Goal: Browse casually

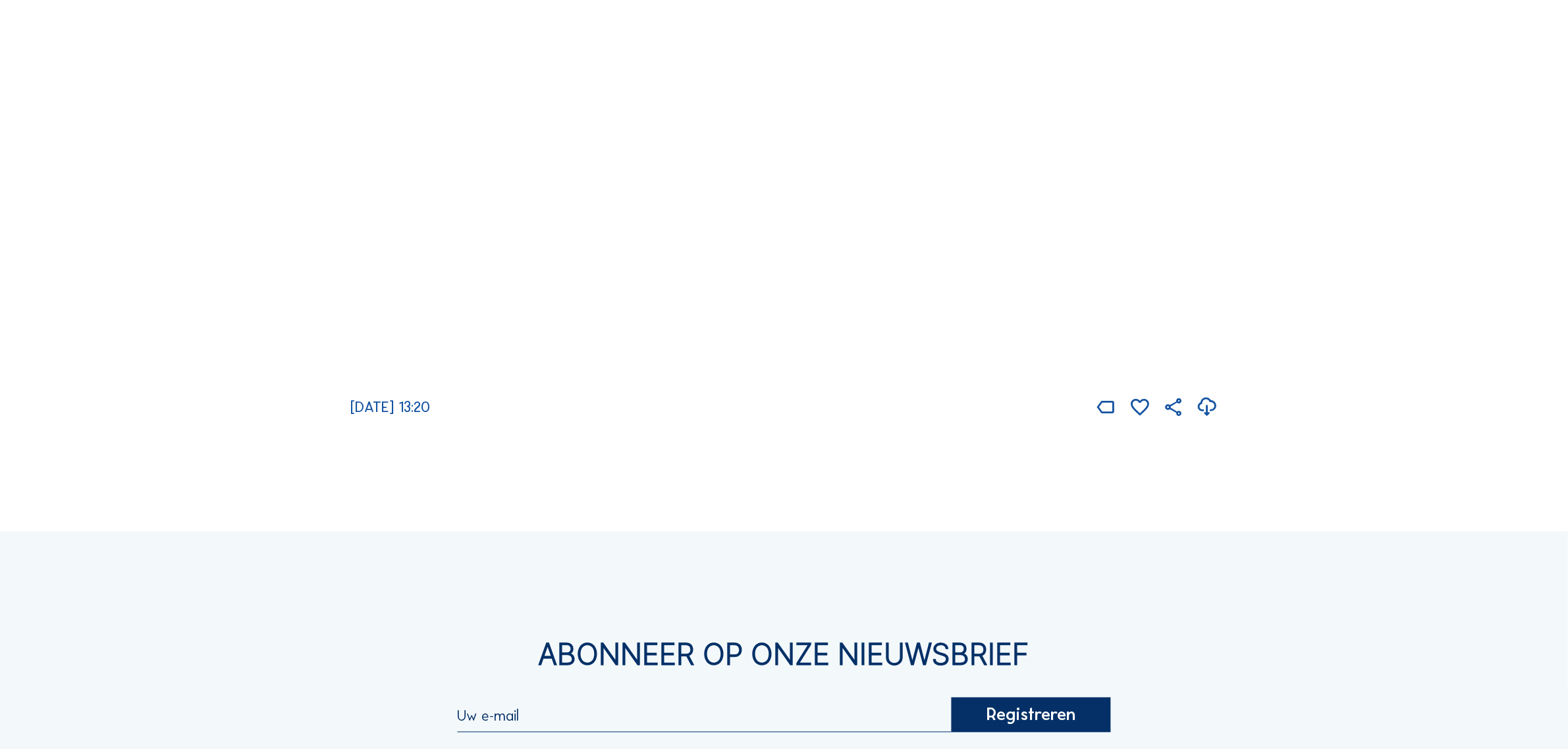
scroll to position [2963, 0]
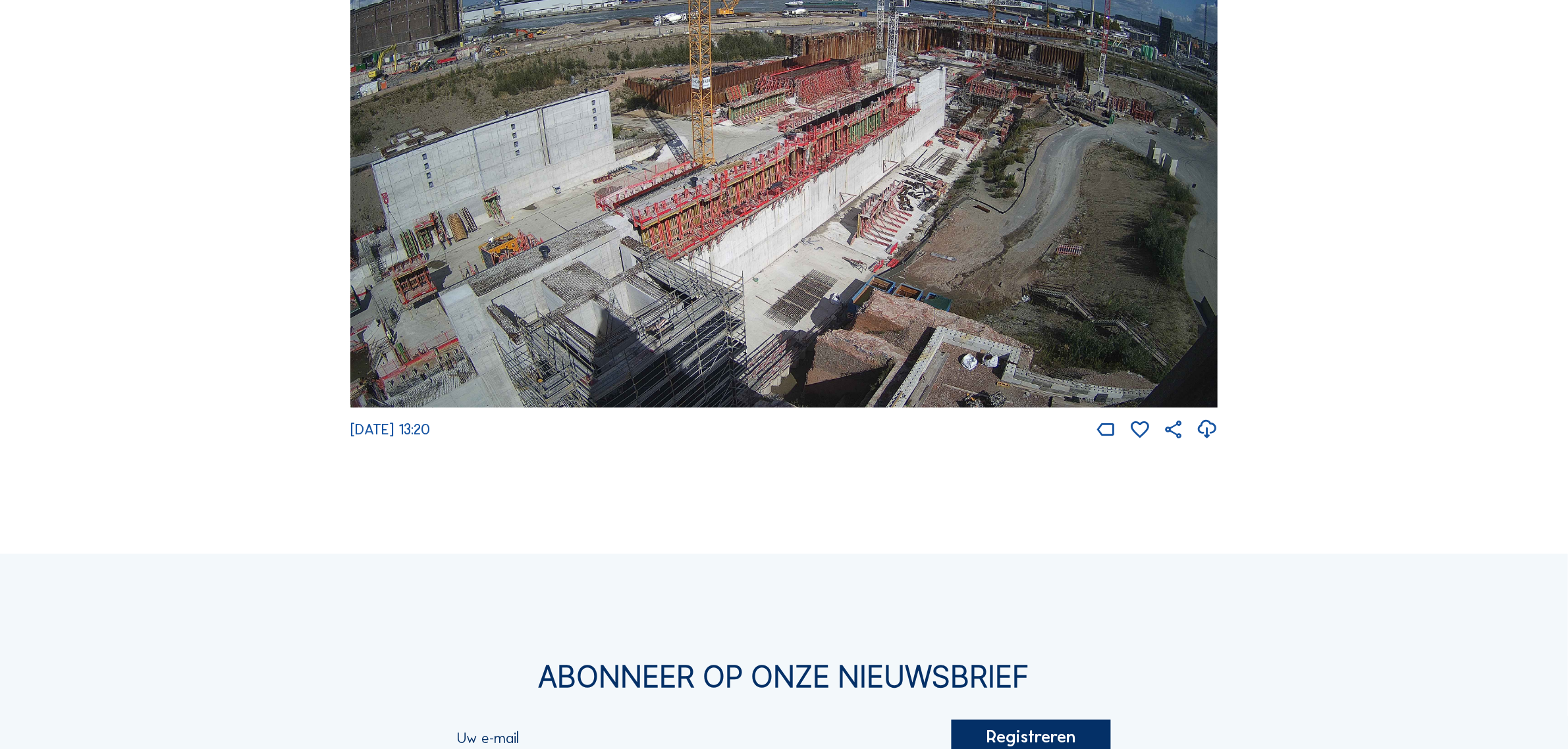
click at [733, 348] on img at bounding box center [784, 164] width 867 height 487
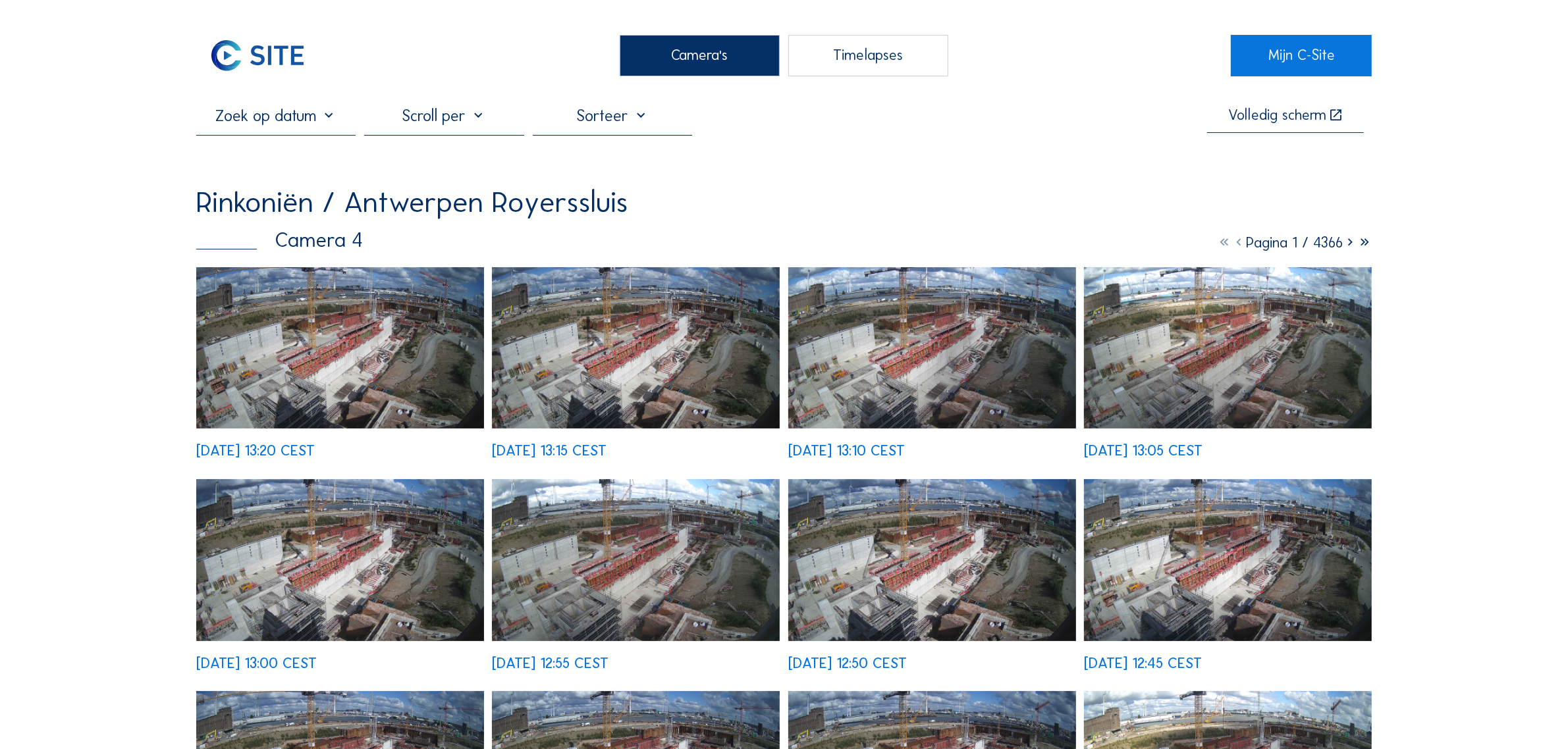
click at [396, 367] on img at bounding box center [340, 348] width 288 height 162
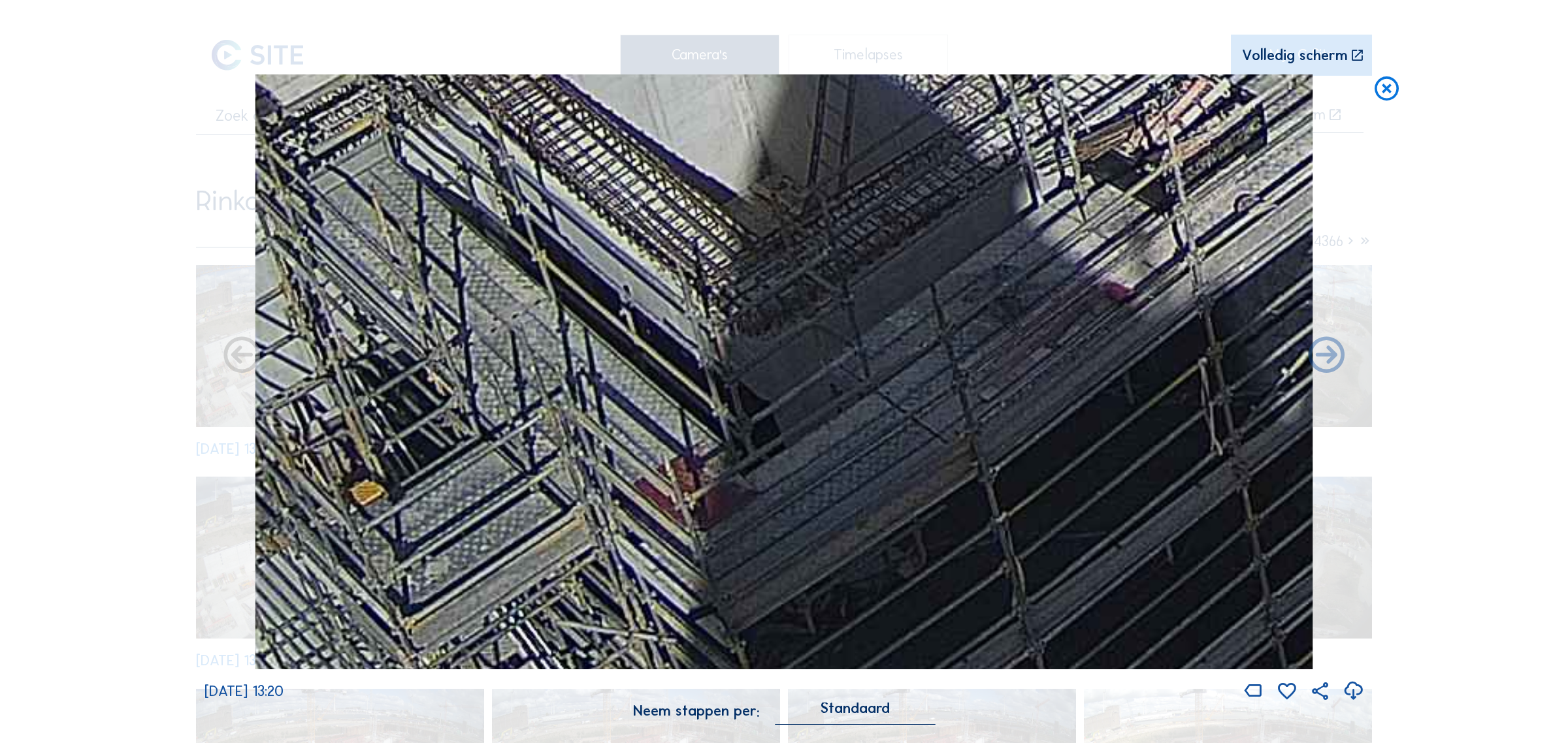
drag, startPoint x: 579, startPoint y: 592, endPoint x: 626, endPoint y: 357, distance: 239.7
click at [630, 366] on img at bounding box center [784, 371] width 1058 height 594
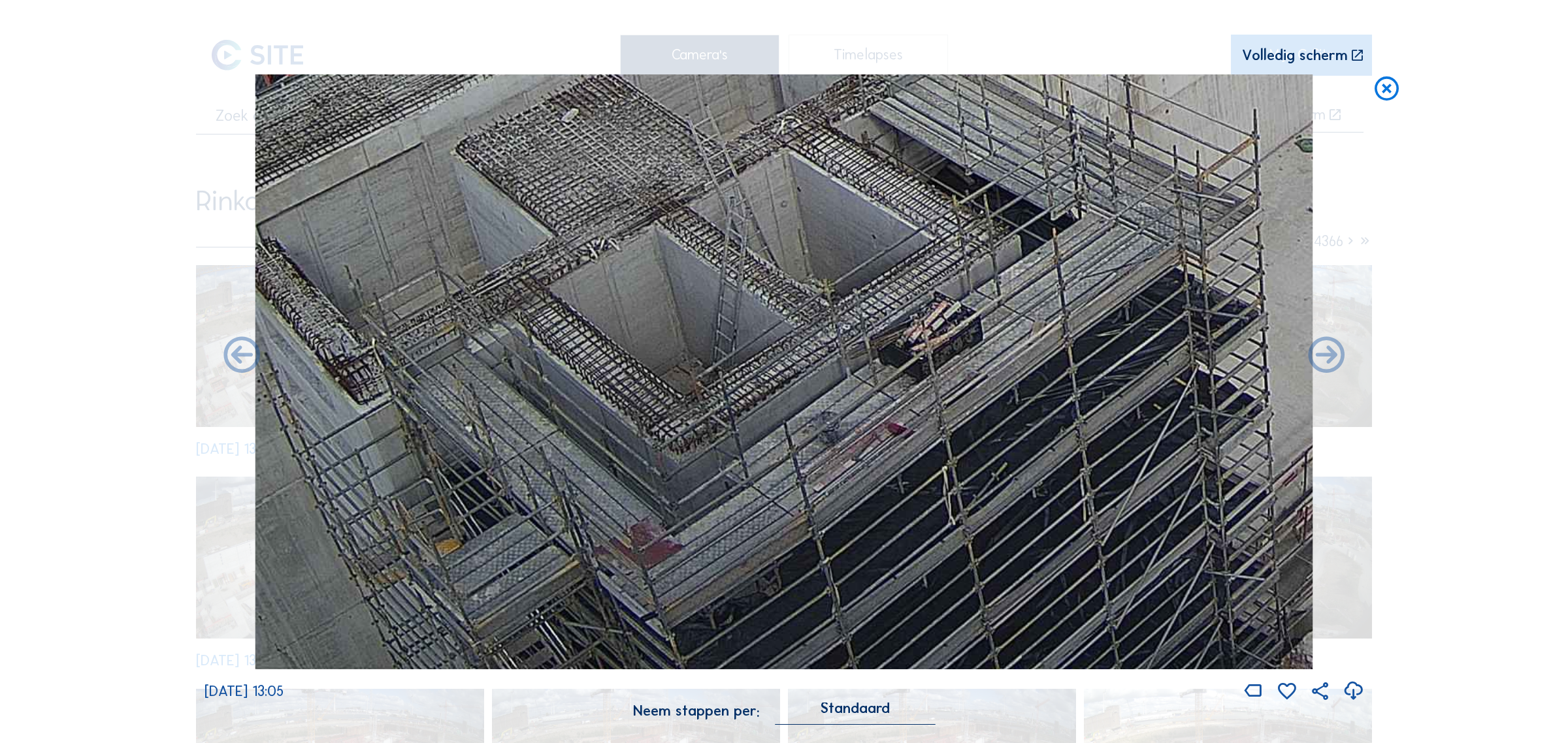
drag, startPoint x: 984, startPoint y: 421, endPoint x: 976, endPoint y: 397, distance: 25.3
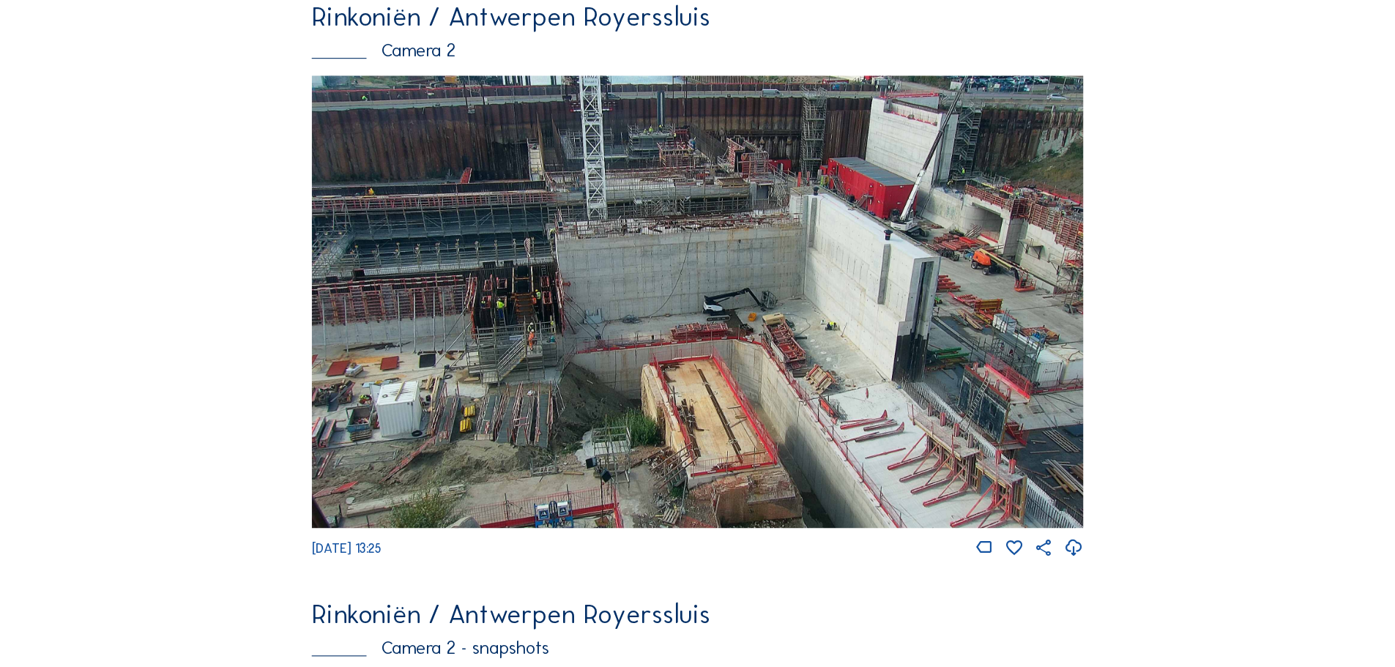
scroll to position [124, 0]
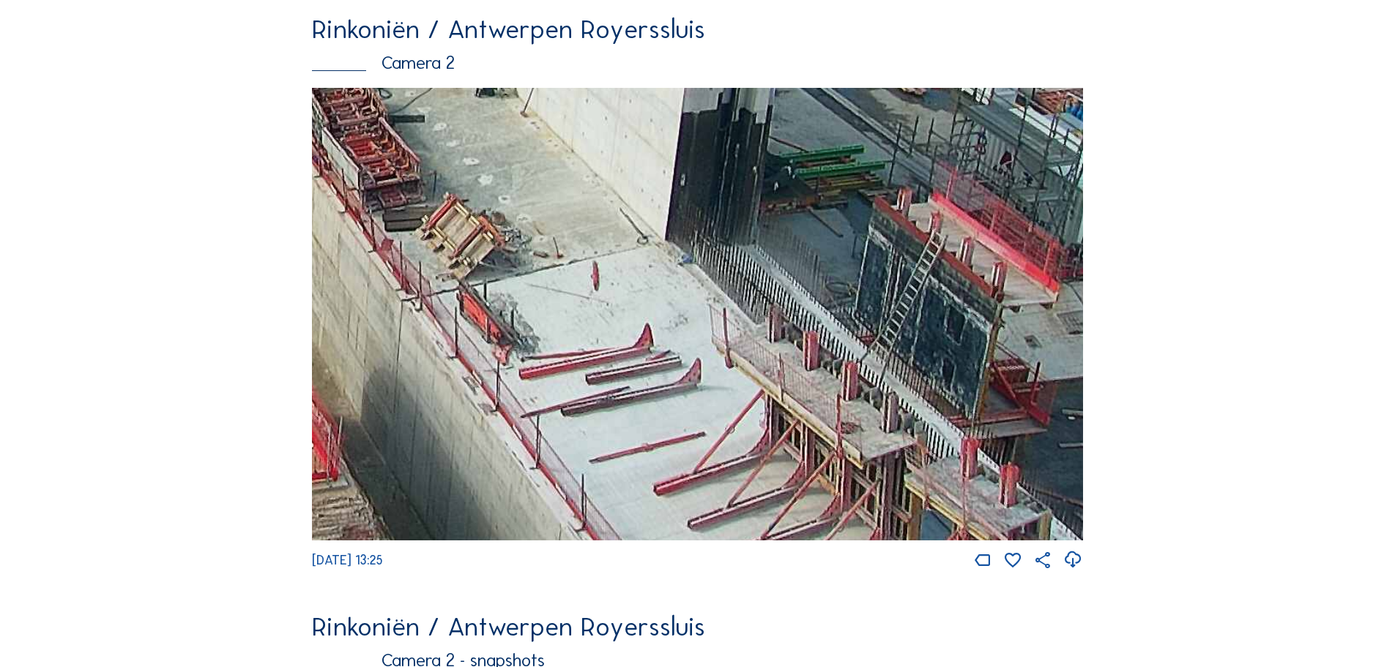
drag, startPoint x: 970, startPoint y: 446, endPoint x: 896, endPoint y: 365, distance: 109.9
click at [896, 365] on img at bounding box center [697, 314] width 771 height 452
